Goal: Find specific page/section: Find specific page/section

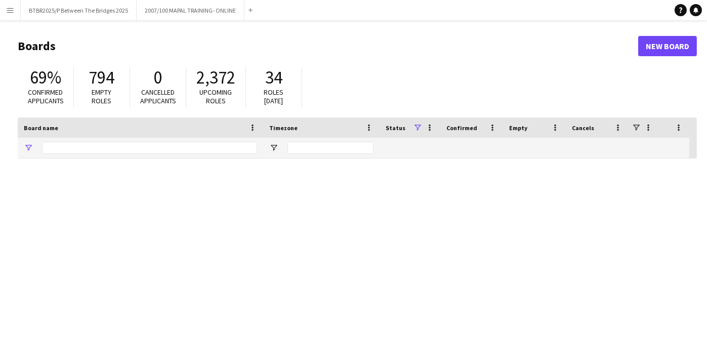
type input "**"
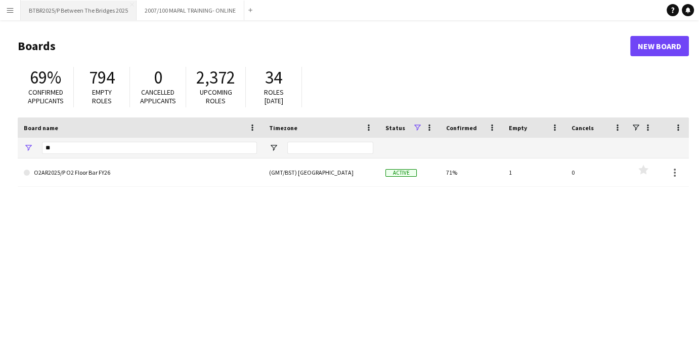
click at [97, 7] on button "BTBR2025/P Between The Bridges 2025 Close" at bounding box center [79, 11] width 116 height 20
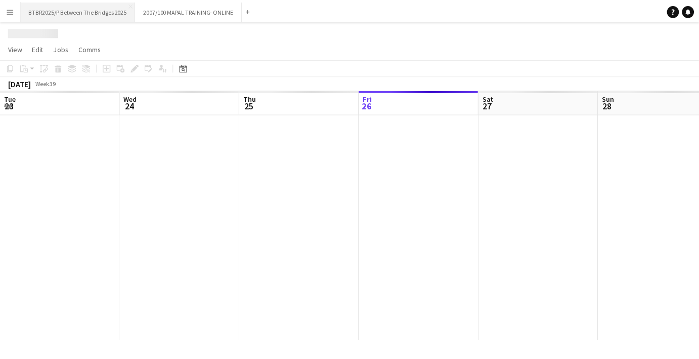
scroll to position [0, 241]
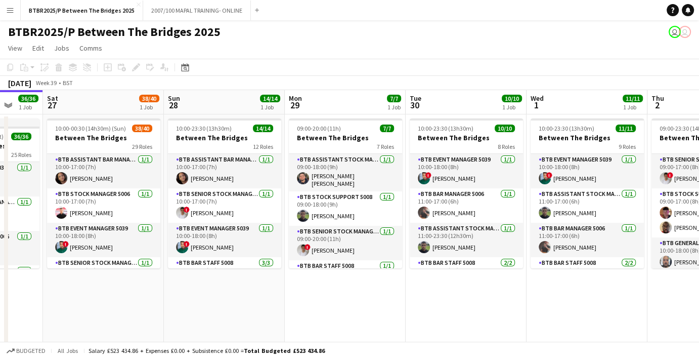
drag, startPoint x: 651, startPoint y: 98, endPoint x: 203, endPoint y: 108, distance: 448.4
click at [203, 108] on app-calendar-viewport "Wed 24 17/17 2 Jobs Thu 25 19/19 1 Job Fri 26 36/36 1 Job Sat 27 38/40 1 Job Su…" at bounding box center [349, 266] width 699 height 352
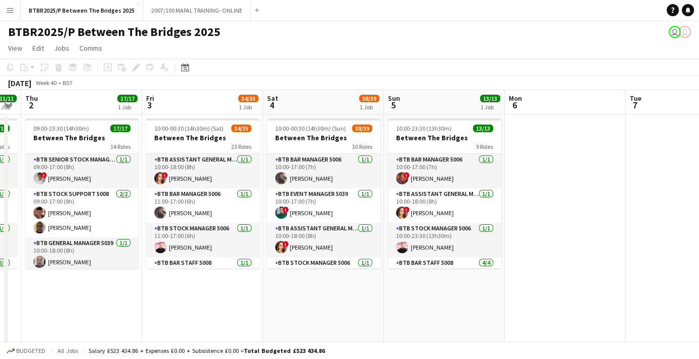
scroll to position [0, 354]
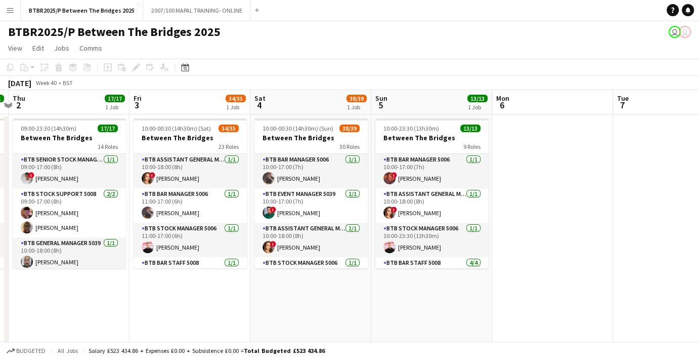
drag, startPoint x: 573, startPoint y: 101, endPoint x: 183, endPoint y: 124, distance: 390.8
click at [183, 124] on app-calendar-viewport "Mon 29 7/7 1 Job Tue 30 10/10 1 Job Wed 1 11/11 1 Job Thu 2 17/17 1 Job Fri 3 3…" at bounding box center [349, 266] width 699 height 352
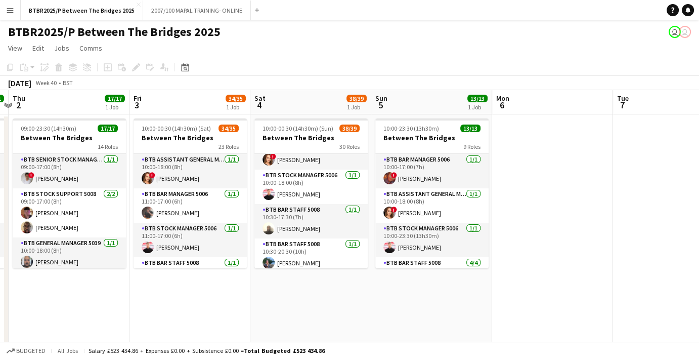
scroll to position [0, 0]
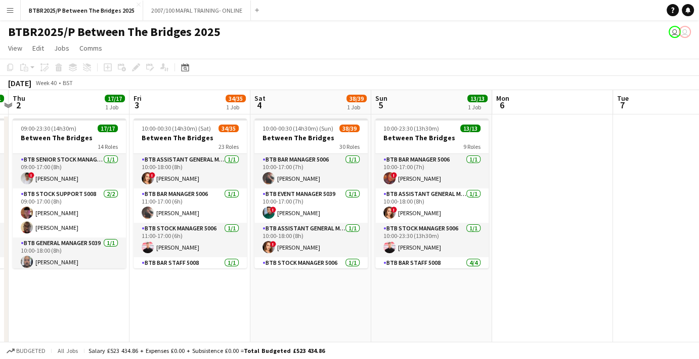
click at [499, 44] on app-page-menu "View Day view expanded Day view collapsed Month view Date picker Jump to today …" at bounding box center [349, 48] width 699 height 19
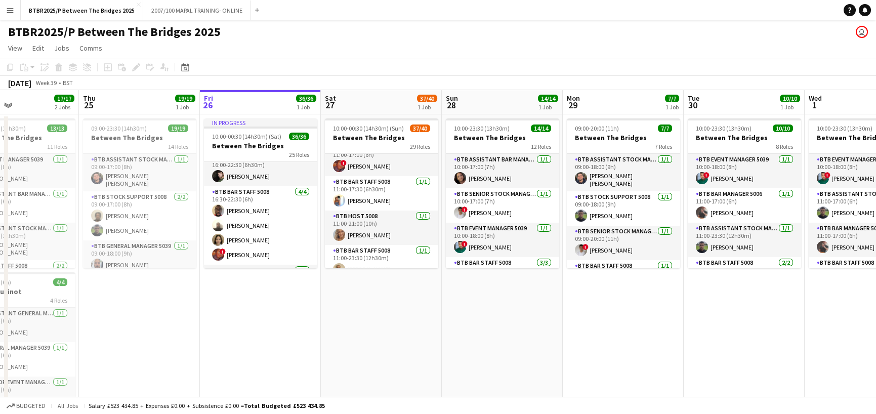
scroll to position [0, 430]
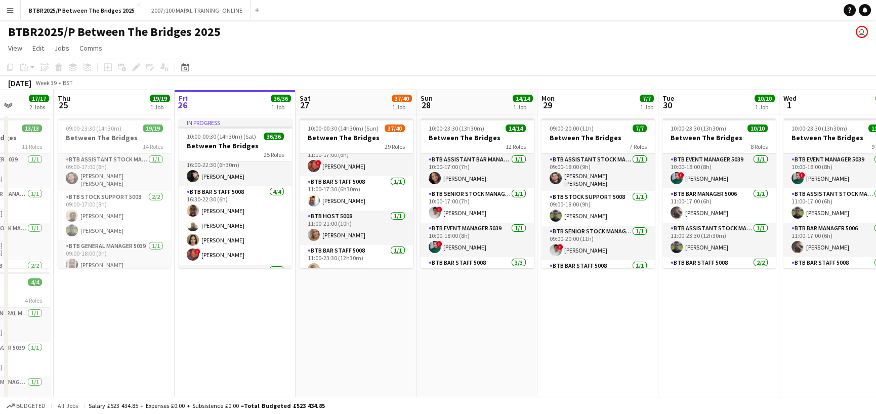
drag, startPoint x: 633, startPoint y: 101, endPoint x: 501, endPoint y: 101, distance: 132.6
click at [501, 101] on app-calendar-viewport "Sun 21 14/14 1 Job Mon 22 4/4 1 Job Tue 23 15/15 2 Jobs Wed 24 17/17 2 Jobs Thu…" at bounding box center [438, 266] width 876 height 352
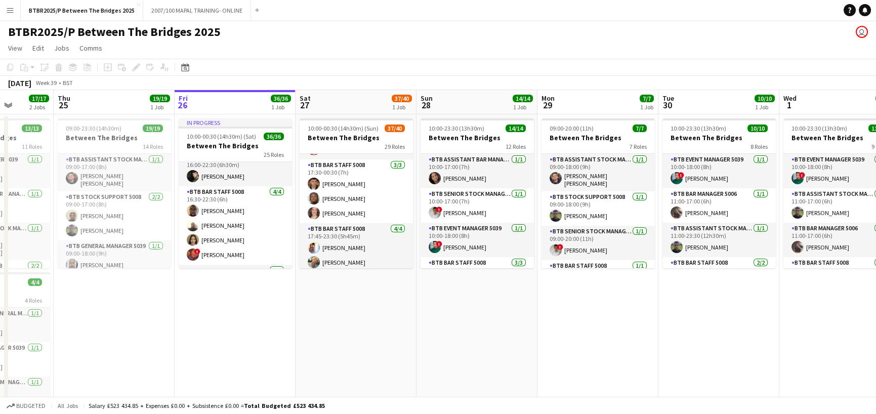
scroll to position [1044, 0]
